Goal: Information Seeking & Learning: Learn about a topic

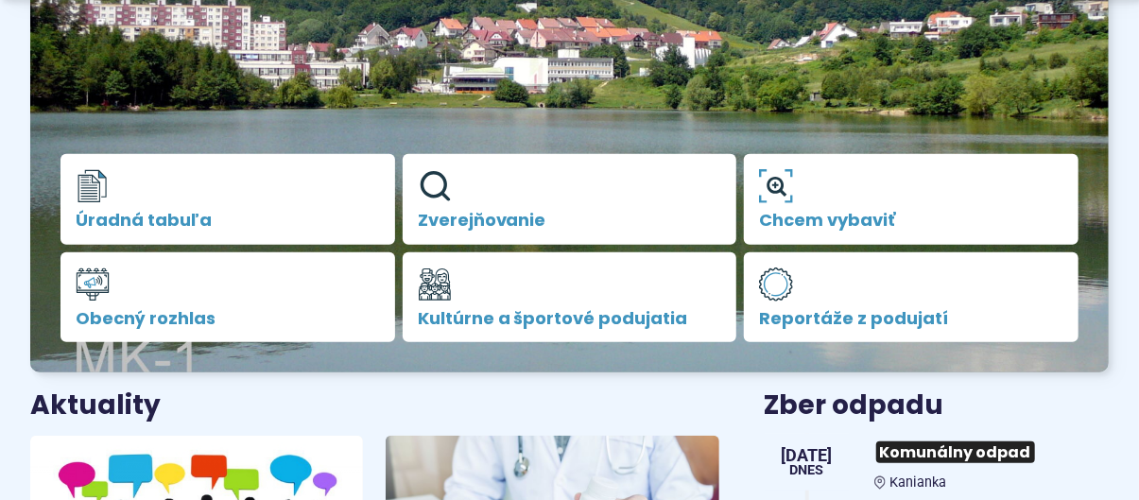
scroll to position [378, 0]
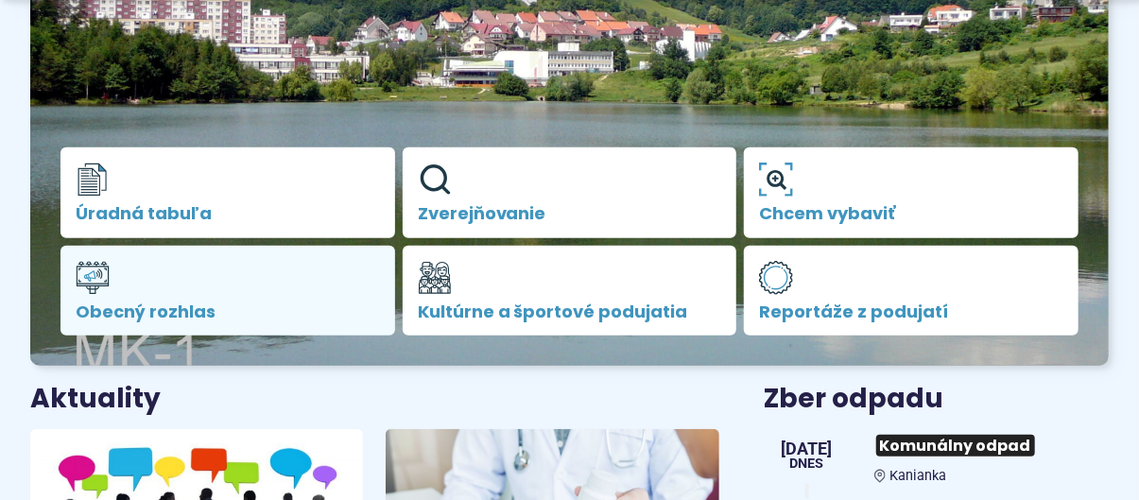
click at [164, 298] on link "Obecný rozhlas" at bounding box center [227, 291] width 335 height 91
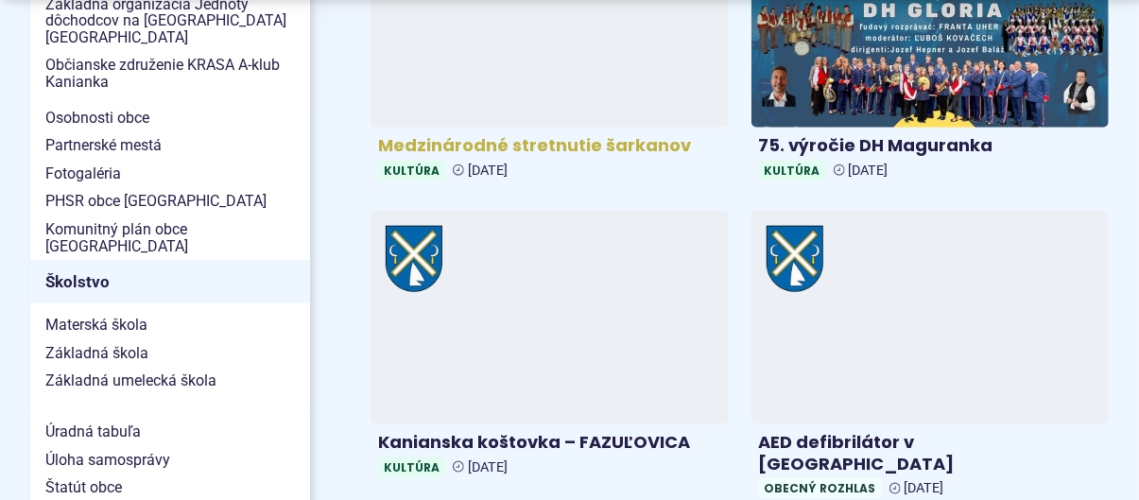
scroll to position [945, 0]
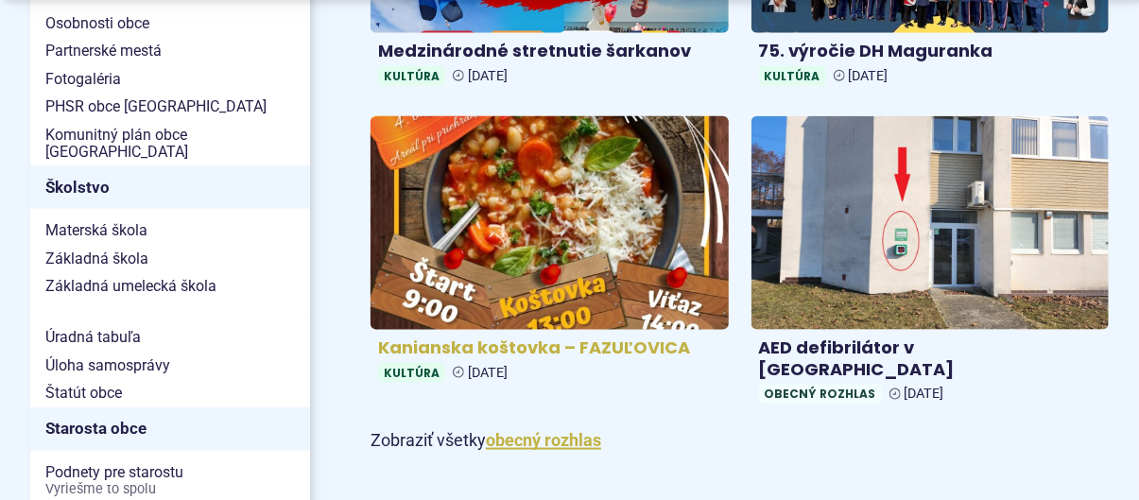
click at [550, 225] on img at bounding box center [549, 223] width 411 height 247
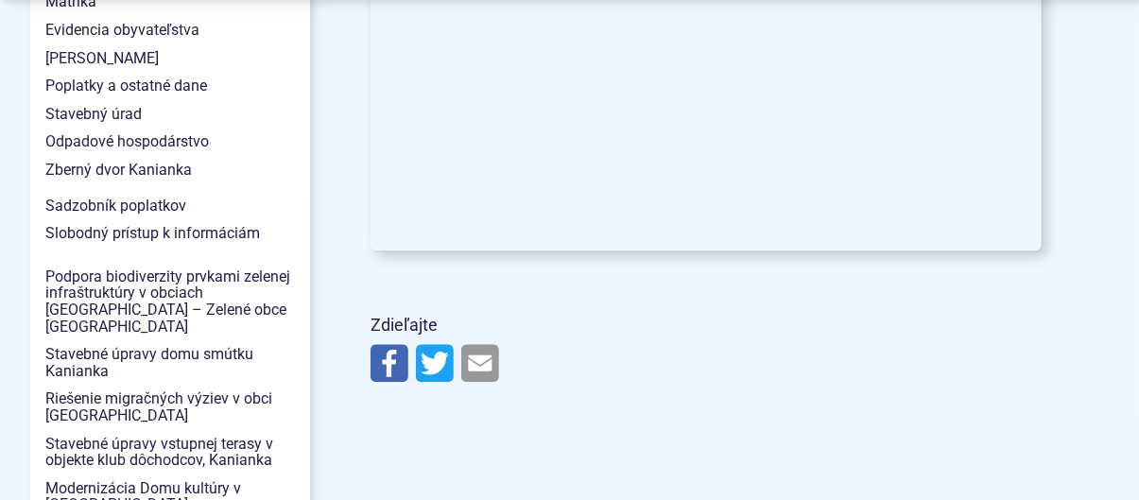
scroll to position [1985, 0]
